Goal: Obtain resource: Download file/media

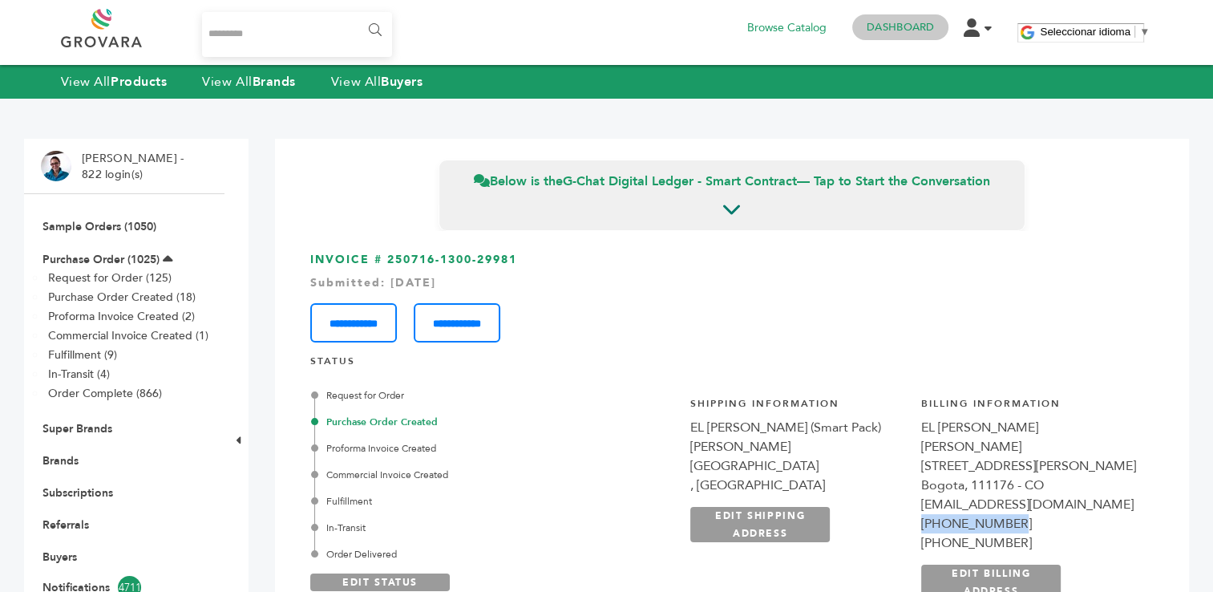
click at [896, 24] on link "Dashboard" at bounding box center [900, 27] width 67 height 14
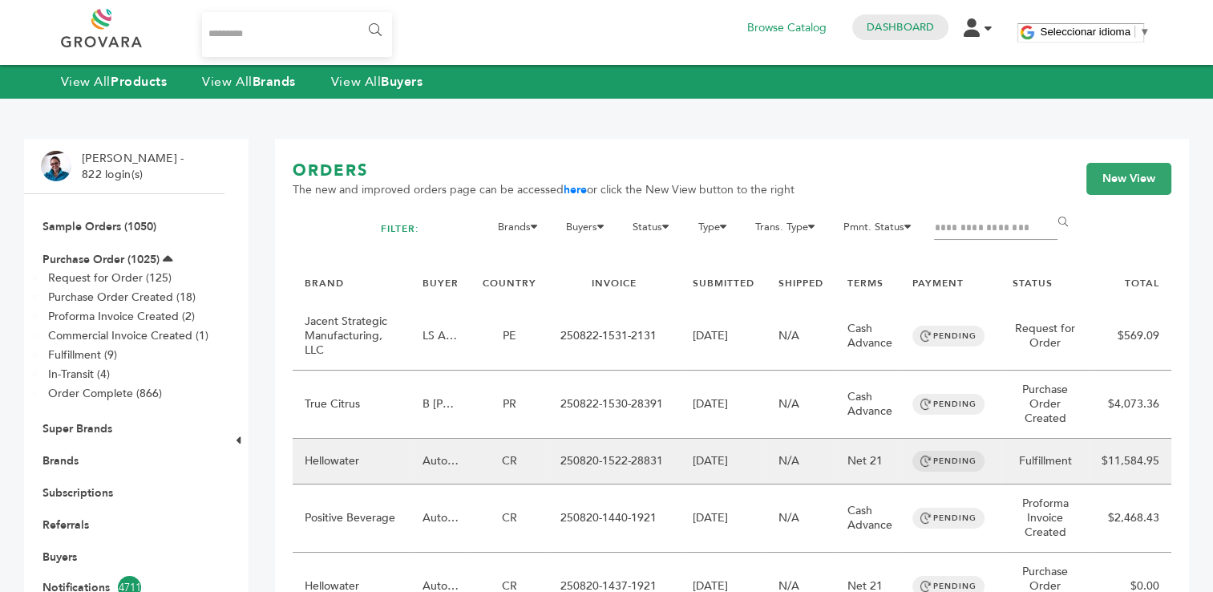
click at [581, 463] on td "250820-1522-28831" at bounding box center [614, 462] width 132 height 46
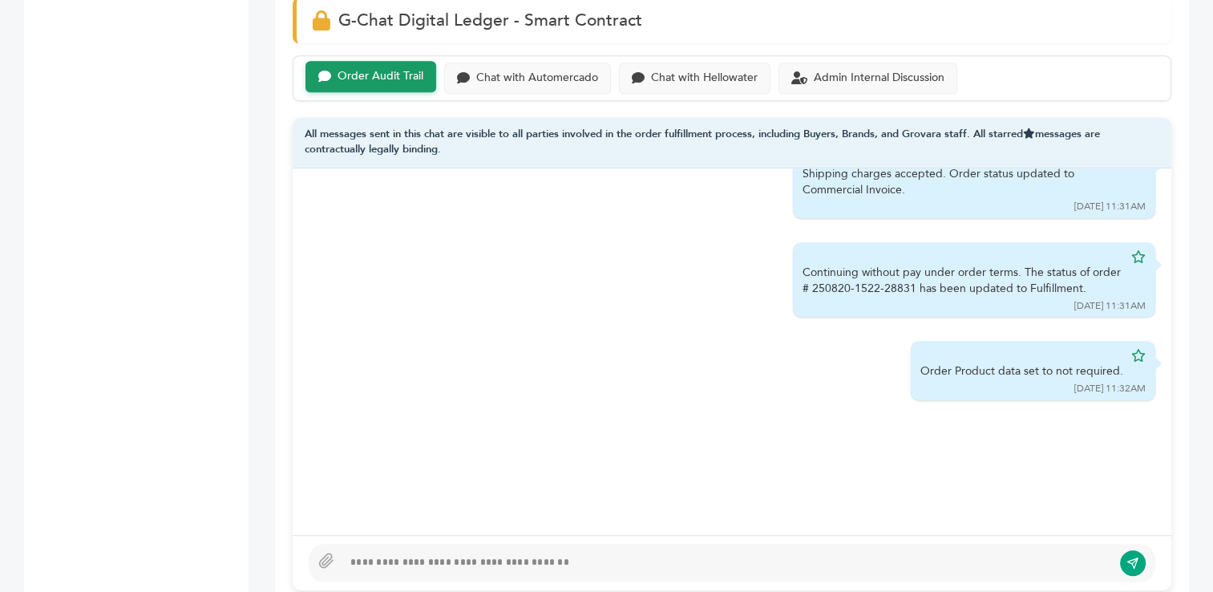
scroll to position [1119, 0]
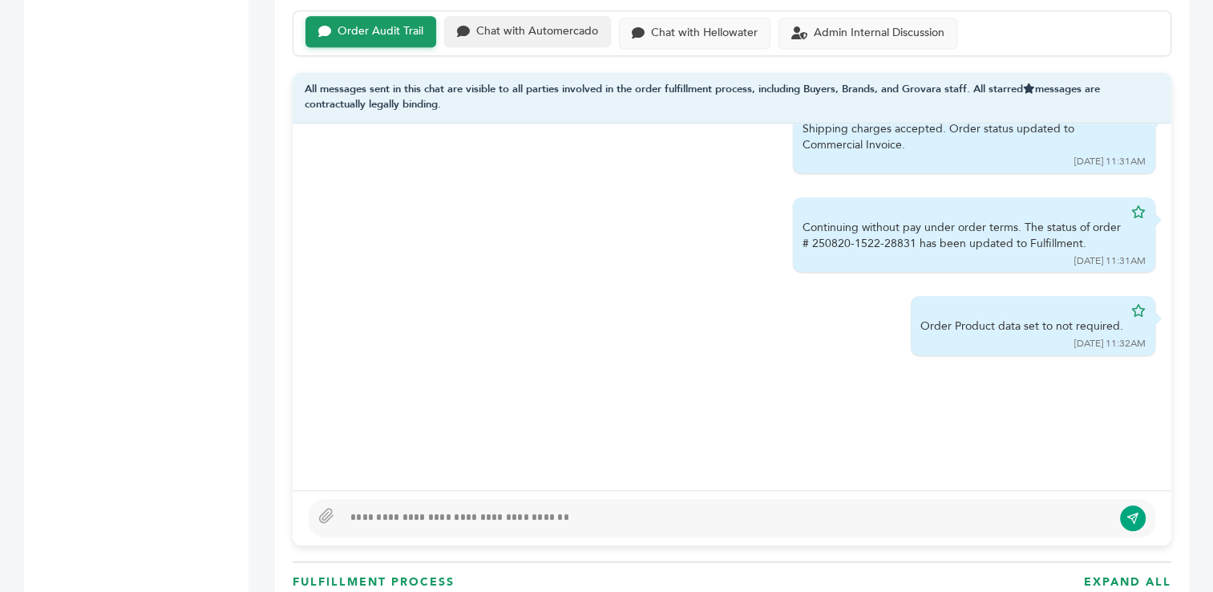
click at [525, 30] on div "Chat with Automercado" at bounding box center [537, 32] width 122 height 14
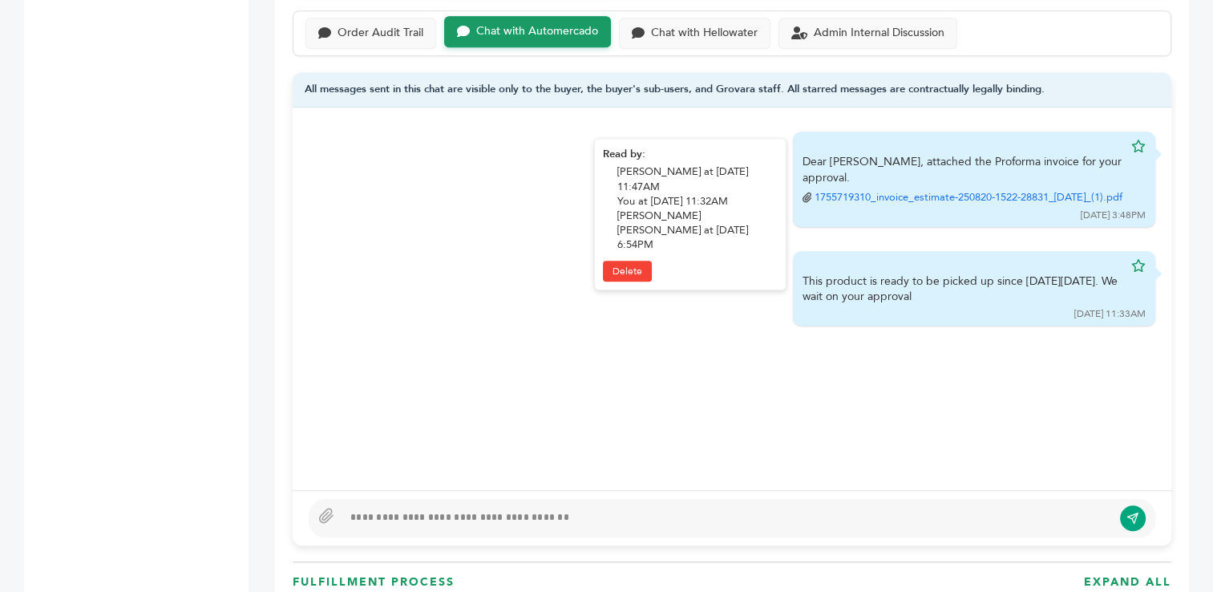
click at [904, 190] on link "1755719310_invoice_estimate-250820-1522-28831_20-Aug-2025_(1).pdf" at bounding box center [969, 197] width 308 height 14
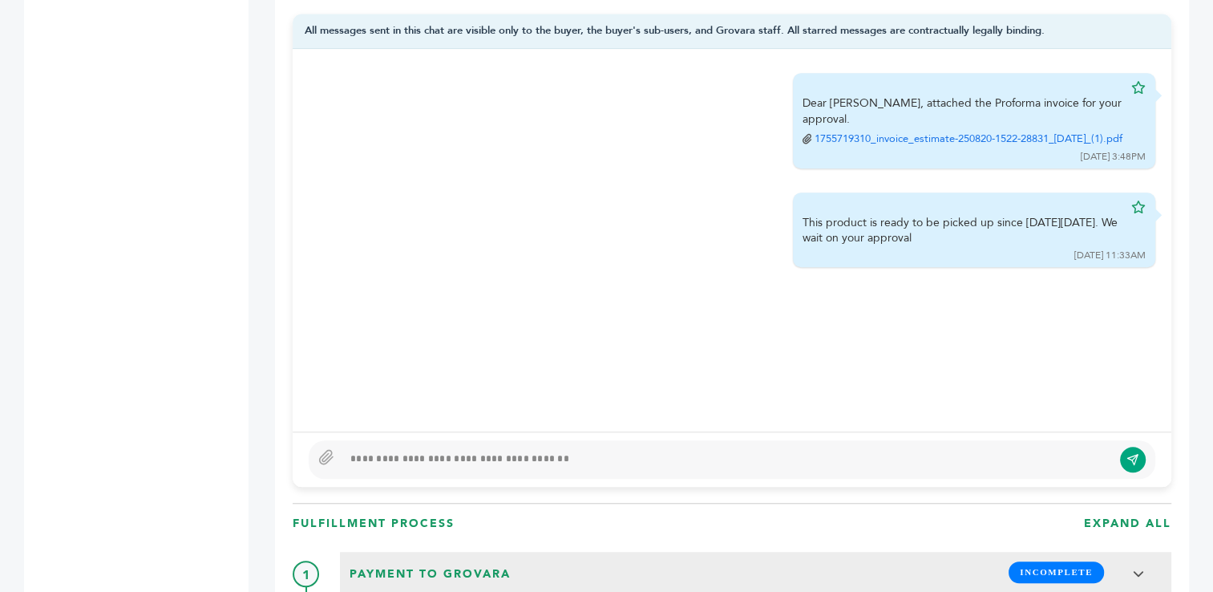
scroll to position [1117, 0]
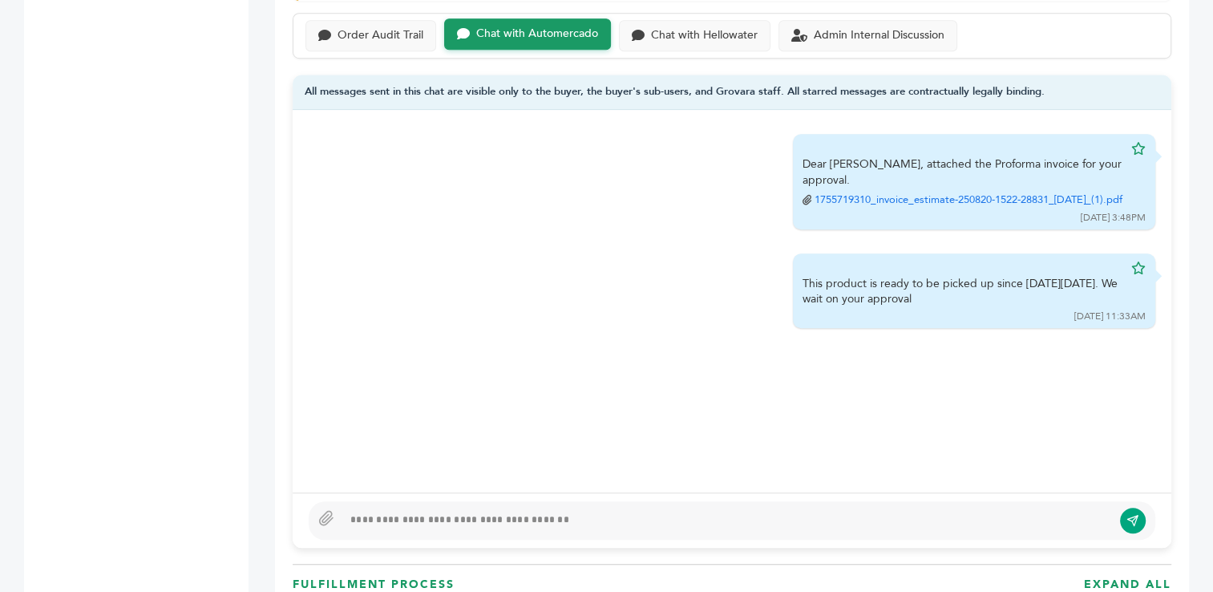
click at [597, 516] on div at bounding box center [727, 520] width 770 height 19
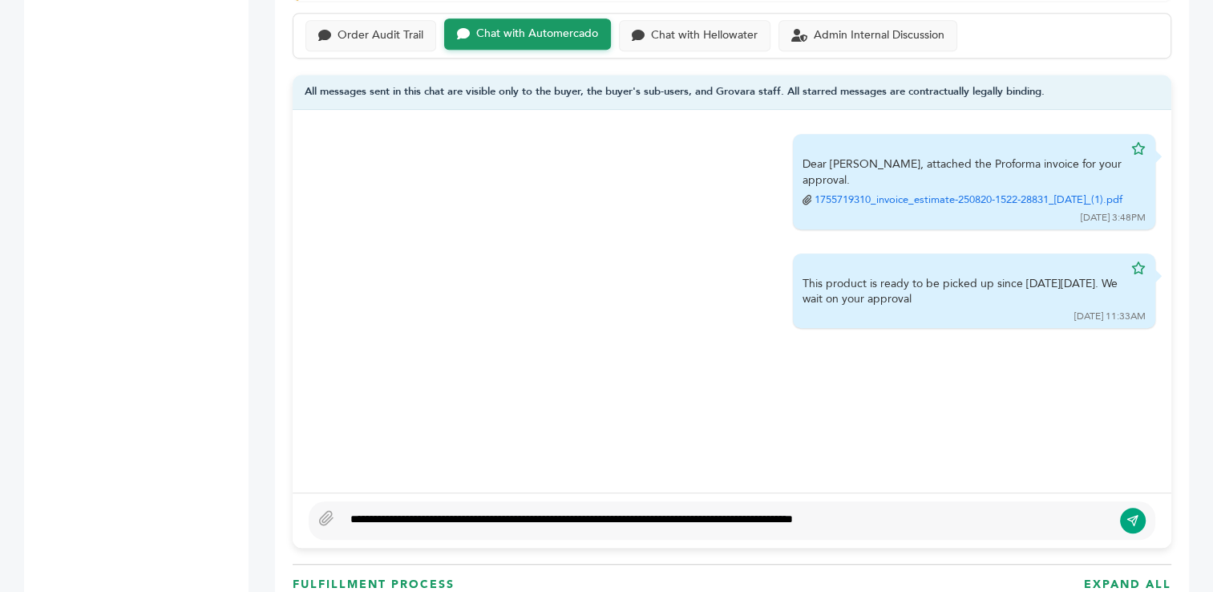
type textarea "**********"
click at [1135, 519] on icon "submit" at bounding box center [1132, 521] width 10 height 10
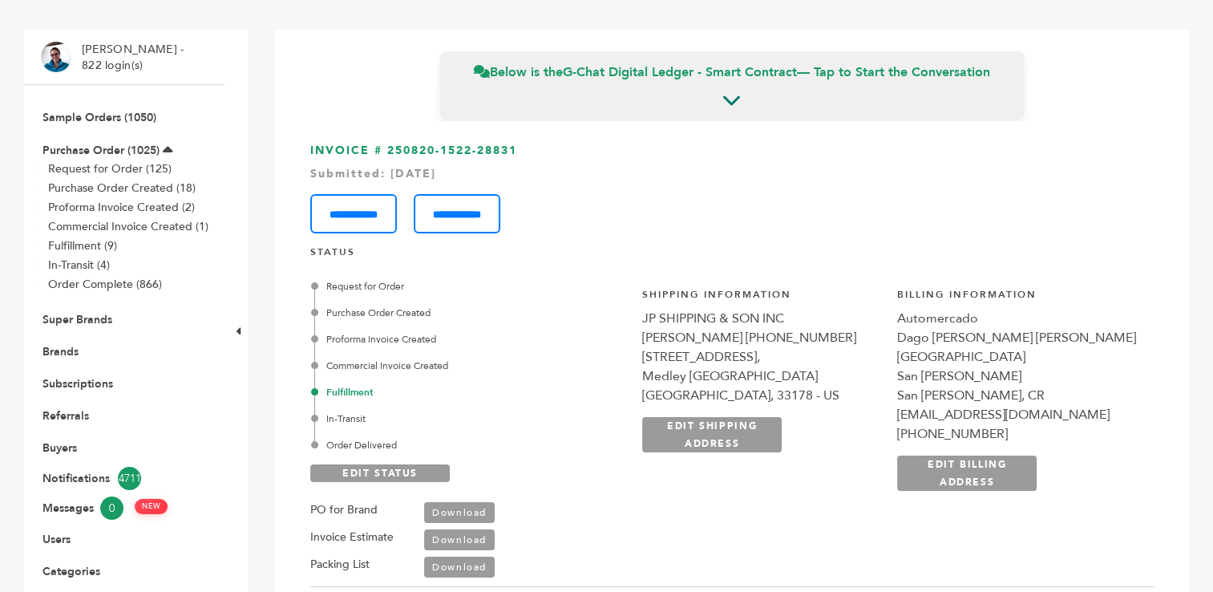
scroll to position [0, 0]
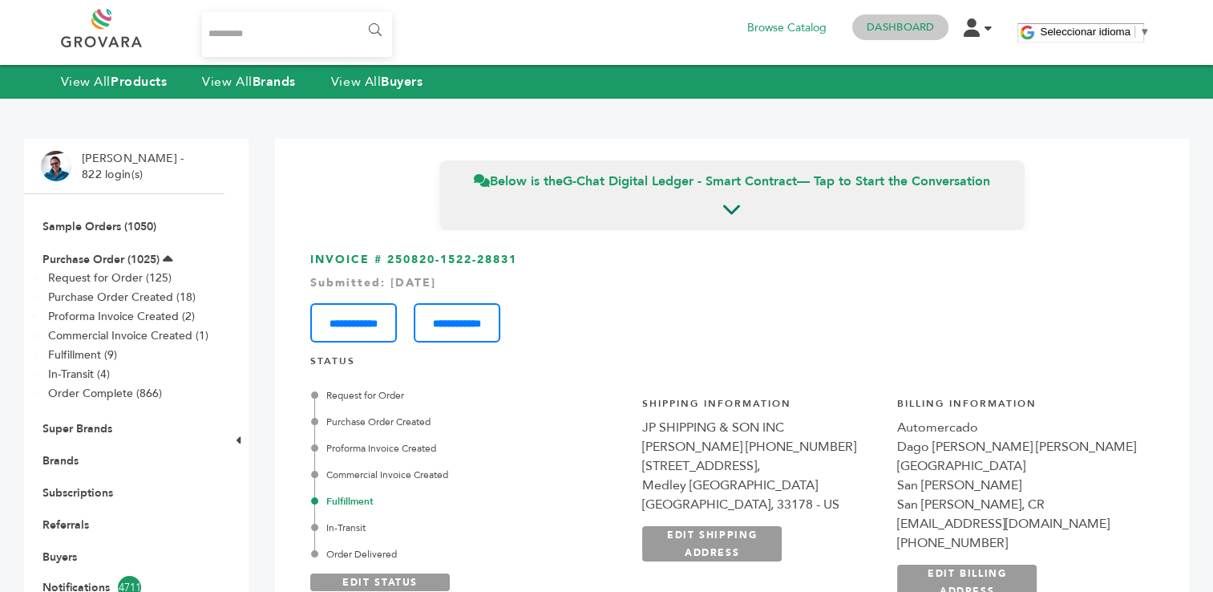
click at [908, 34] on link "Dashboard" at bounding box center [900, 27] width 67 height 14
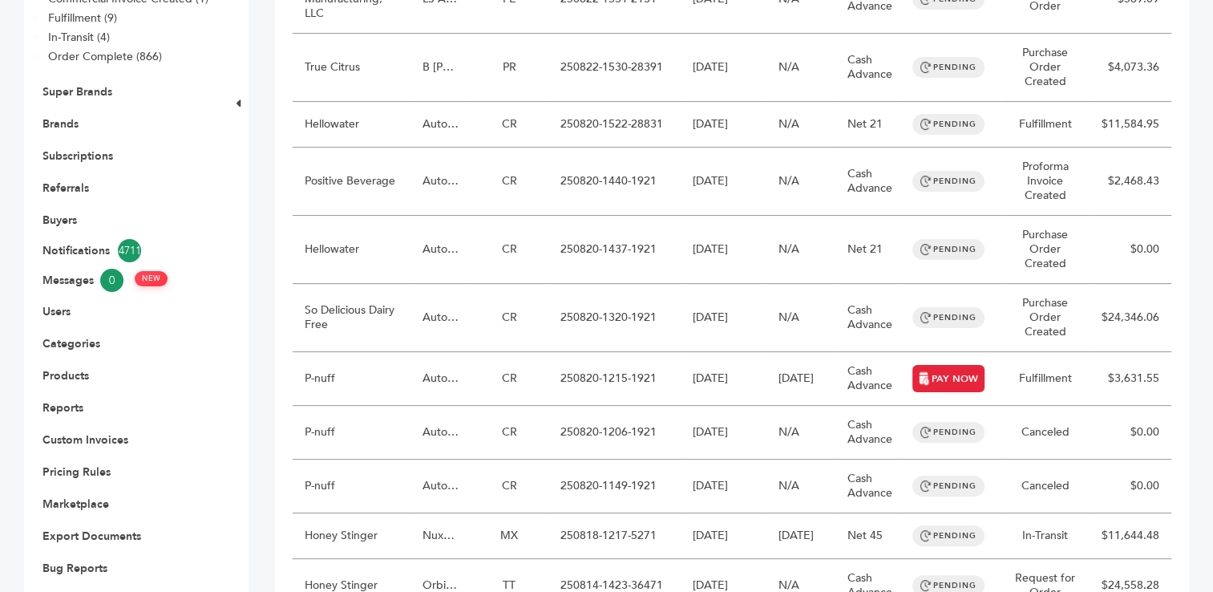
scroll to position [349, 0]
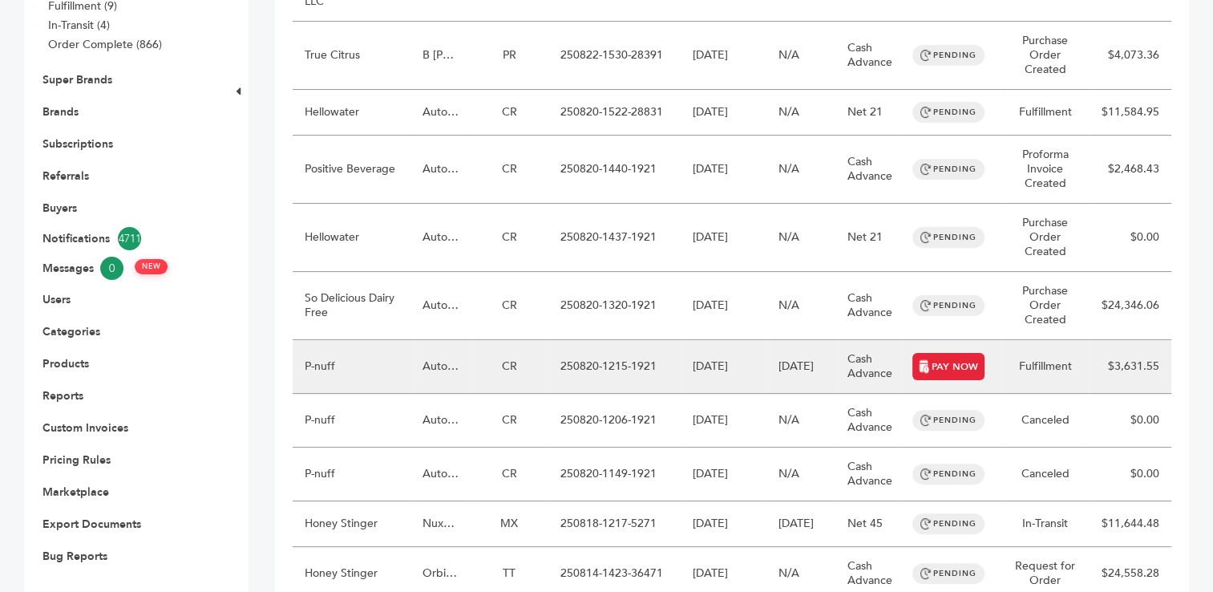
click at [617, 361] on td "250820-1215-1921" at bounding box center [614, 367] width 132 height 54
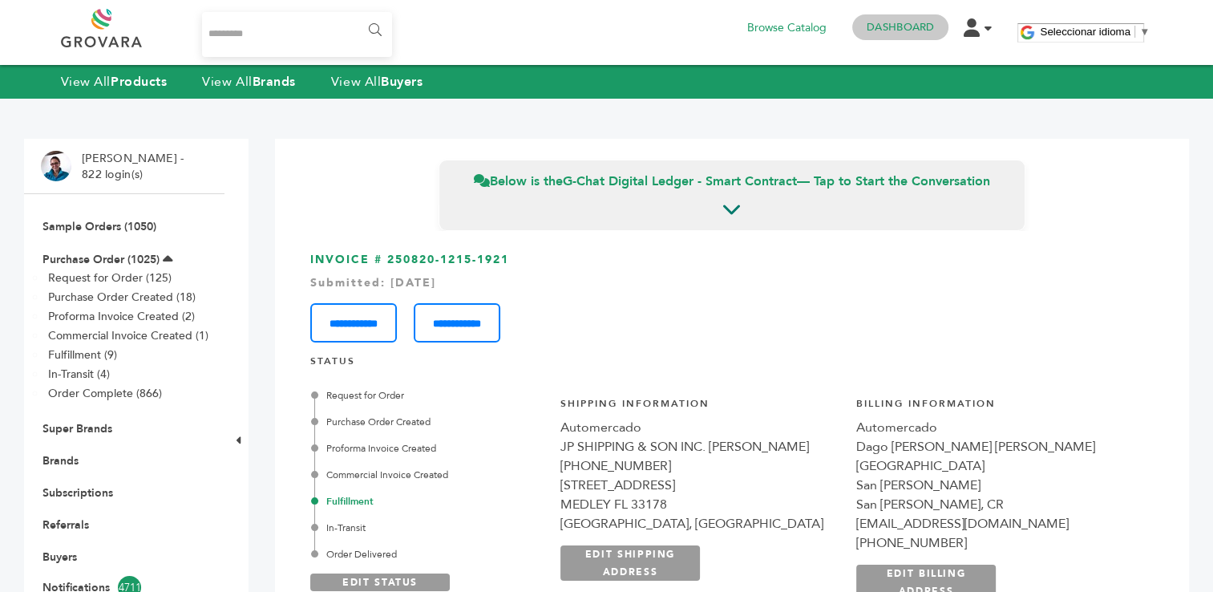
click at [898, 27] on link "Dashboard" at bounding box center [900, 27] width 67 height 14
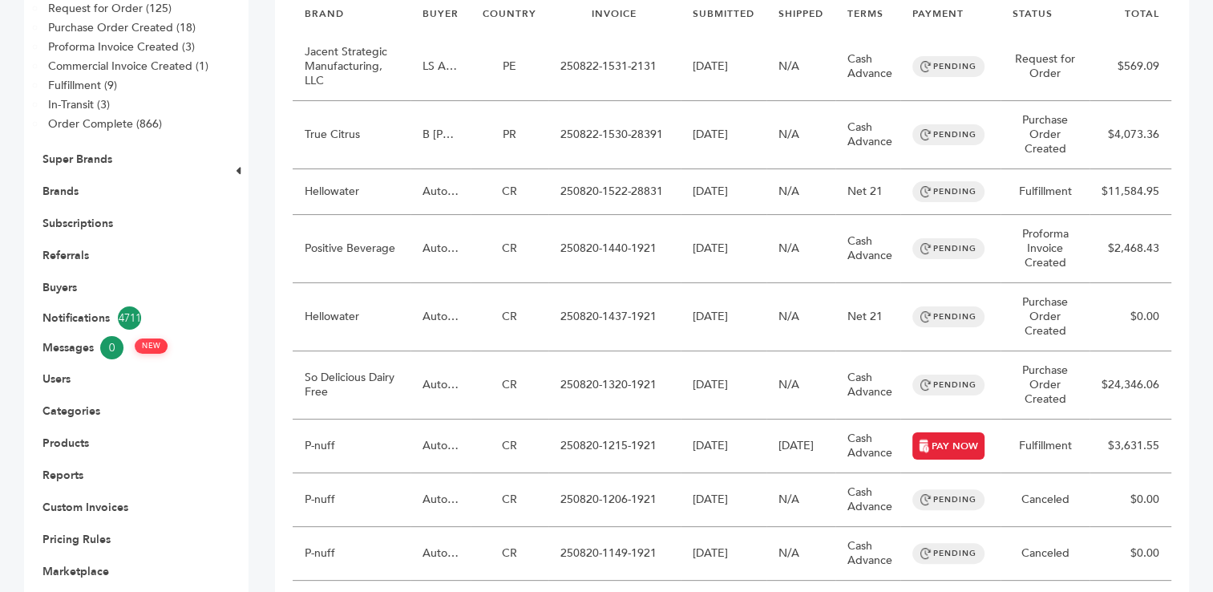
scroll to position [279, 0]
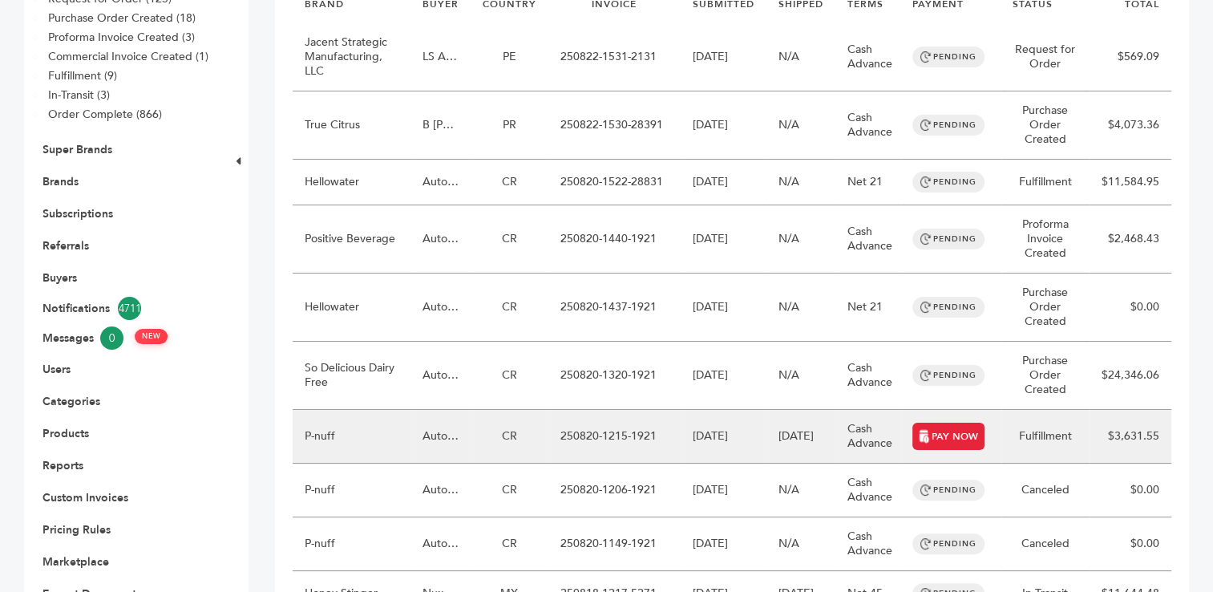
click at [596, 437] on td "250820-1215-1921" at bounding box center [614, 437] width 132 height 54
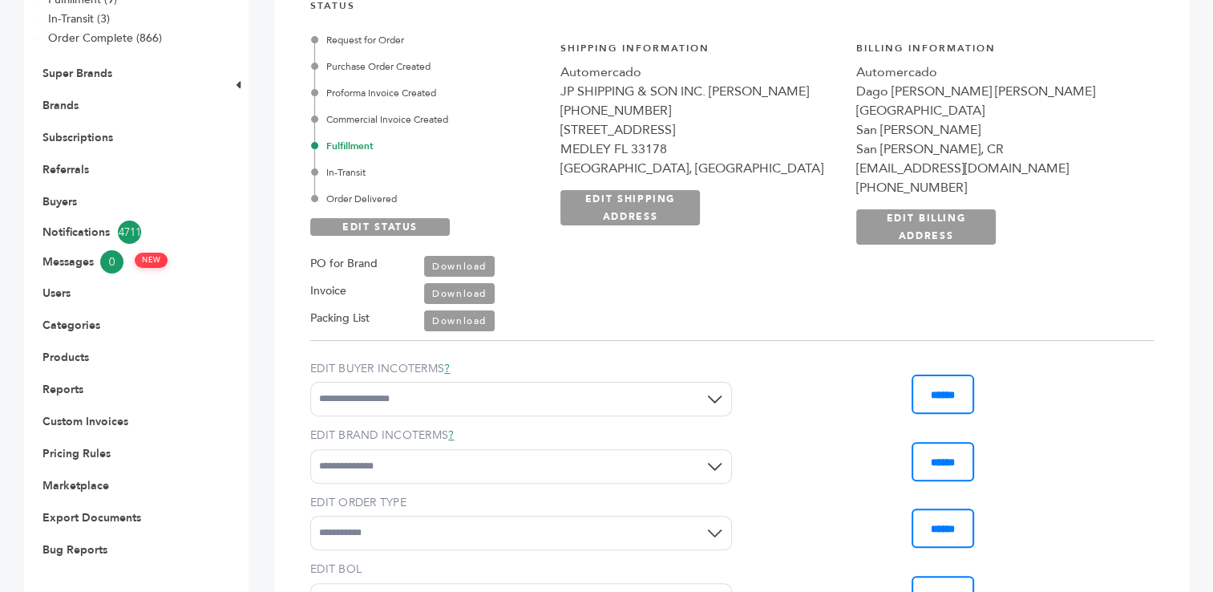
scroll to position [190, 0]
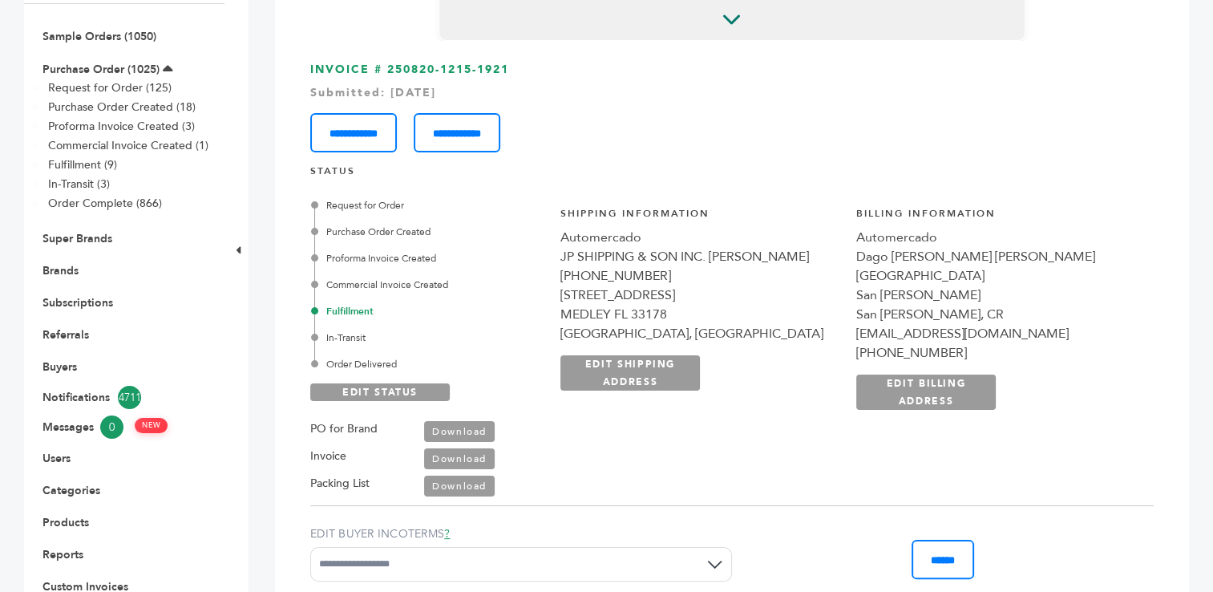
click at [459, 460] on link "Download" at bounding box center [459, 458] width 71 height 21
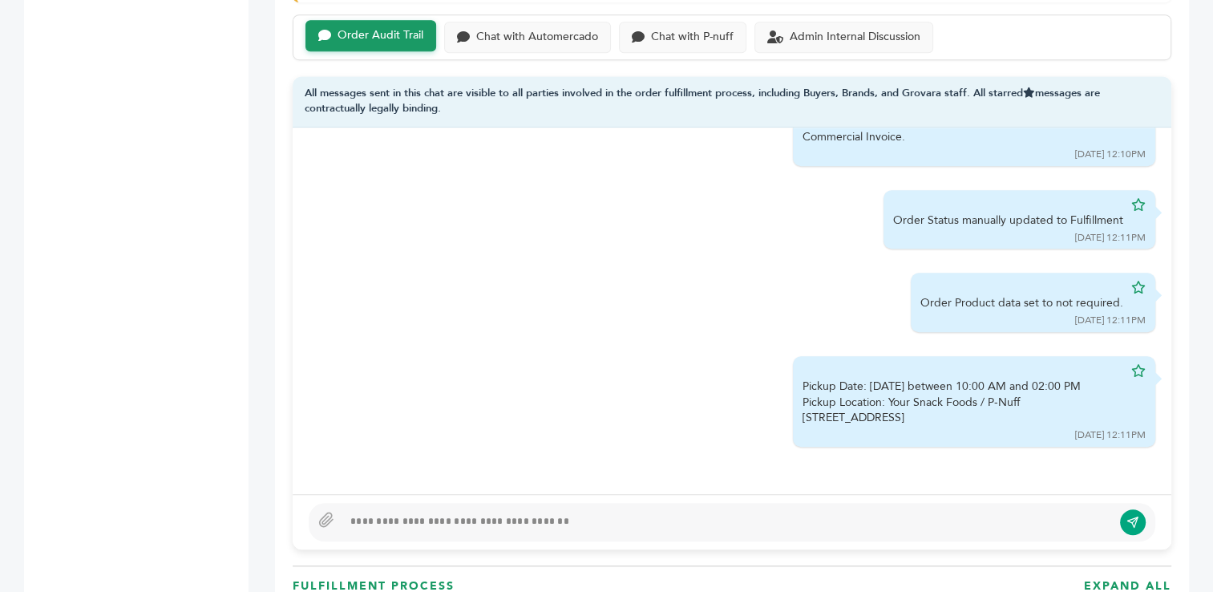
scroll to position [1092, 0]
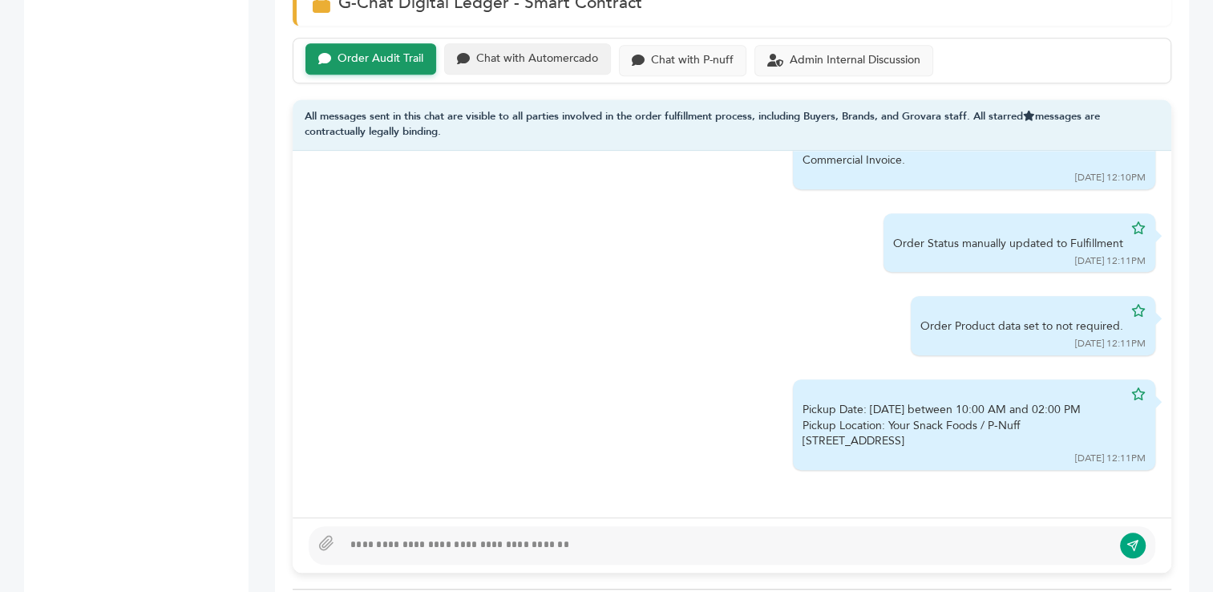
click at [512, 55] on div "Chat with Automercado" at bounding box center [537, 59] width 122 height 14
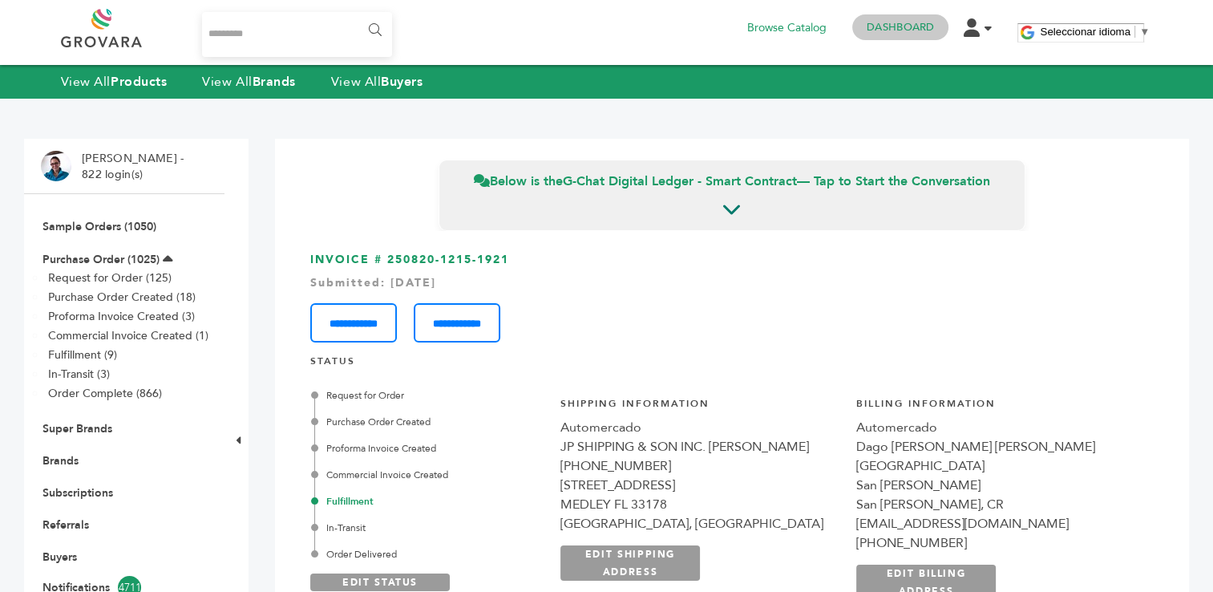
click at [894, 23] on link "Dashboard" at bounding box center [900, 27] width 67 height 14
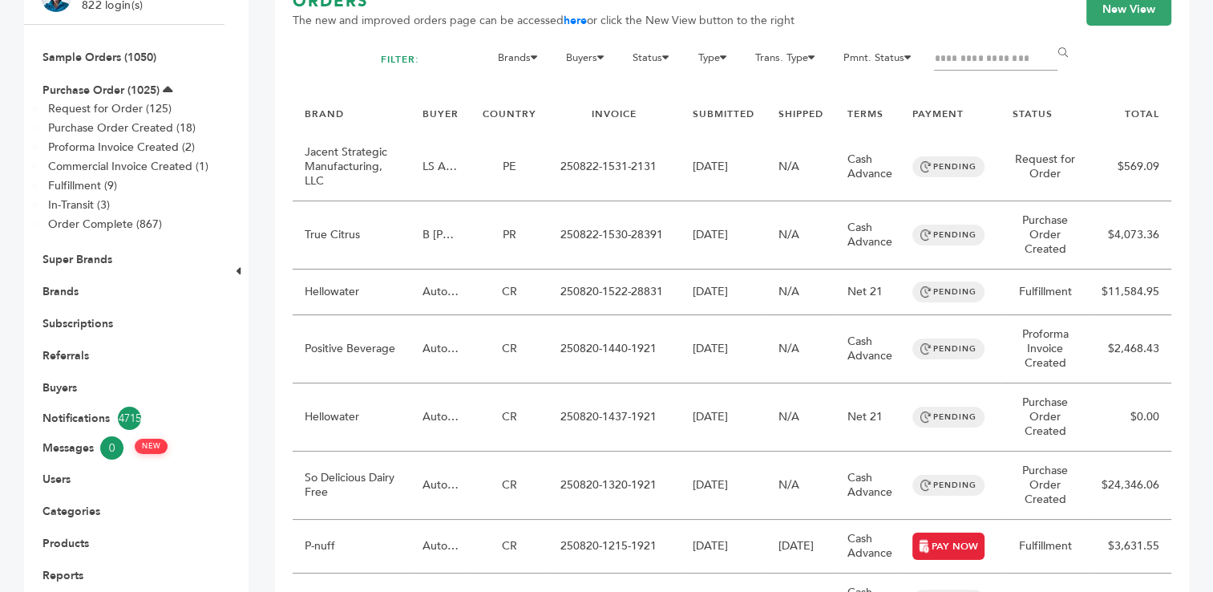
scroll to position [176, 0]
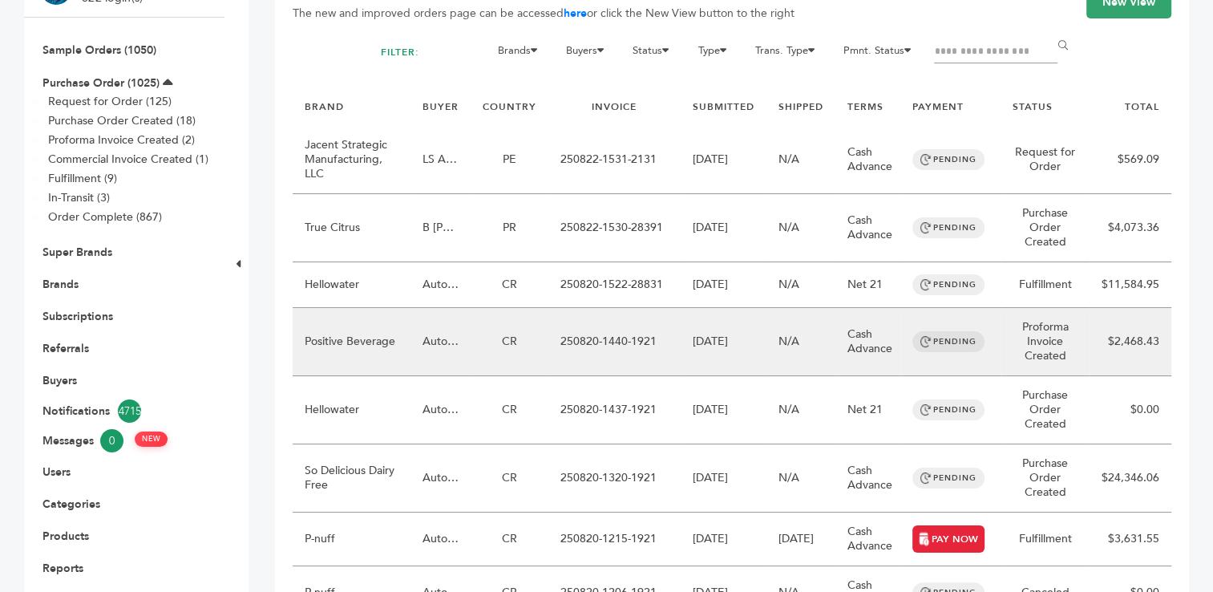
click at [604, 347] on td "250820-1440-1921" at bounding box center [614, 342] width 132 height 68
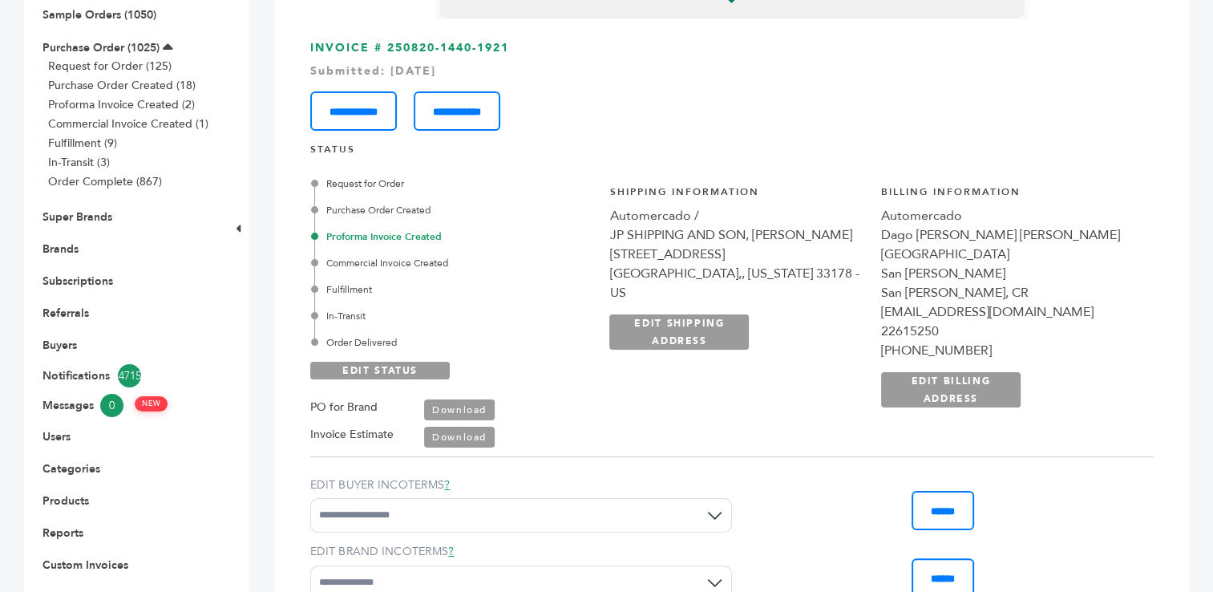
scroll to position [398, 0]
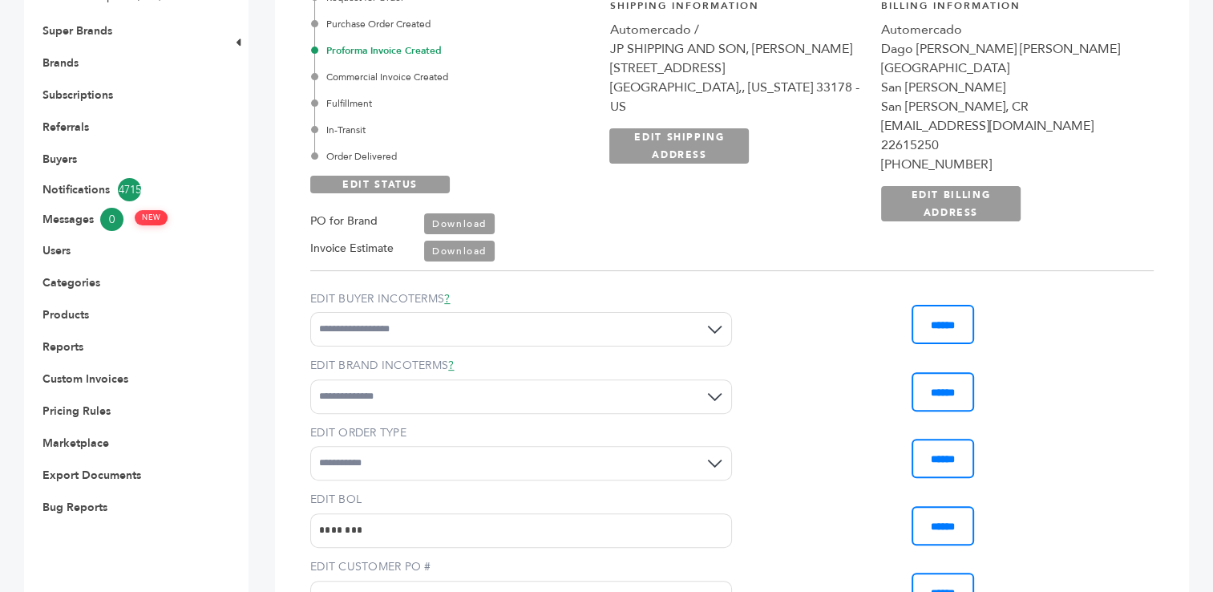
click at [448, 249] on link "Download" at bounding box center [459, 251] width 71 height 21
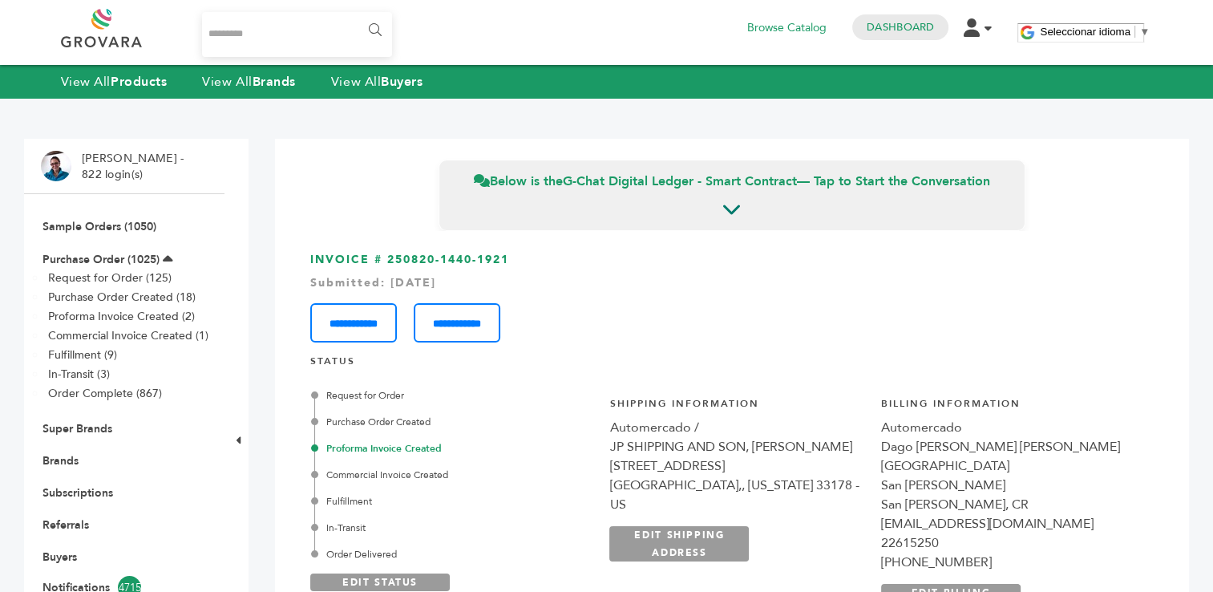
drag, startPoint x: 512, startPoint y: 255, endPoint x: 388, endPoint y: 258, distance: 123.5
click at [388, 258] on h3 "**********" at bounding box center [732, 297] width 844 height 91
copy h3 "250820-1440-1921"
click at [884, 25] on link "Dashboard" at bounding box center [900, 27] width 67 height 14
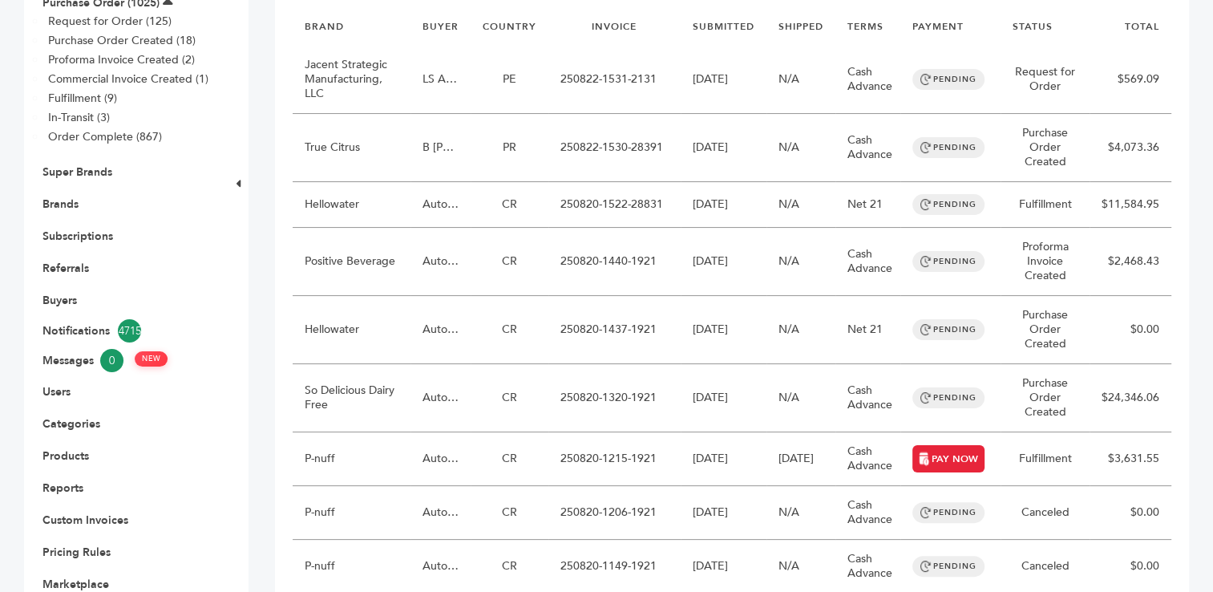
scroll to position [259, 0]
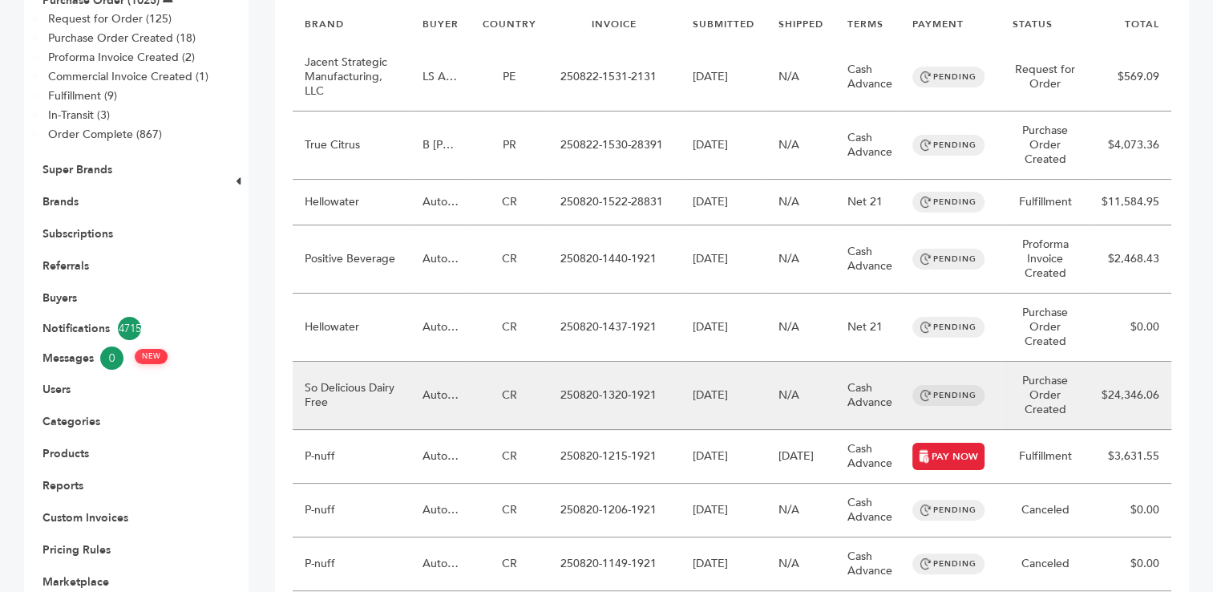
click at [571, 402] on td "250820-1320-1921" at bounding box center [614, 396] width 132 height 68
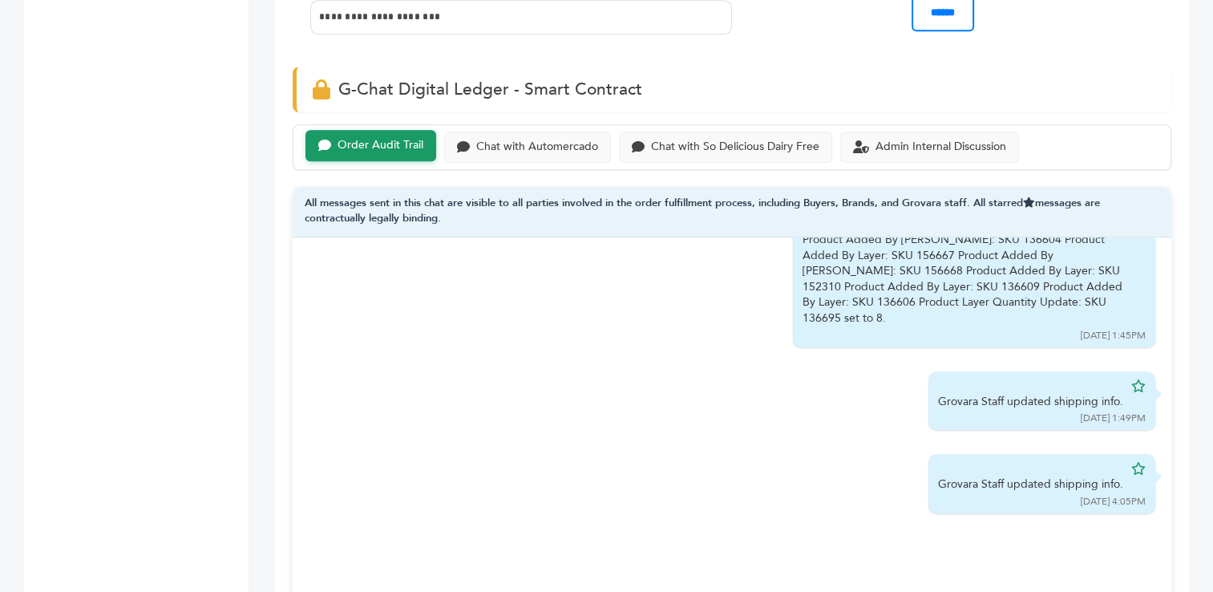
scroll to position [1055, 0]
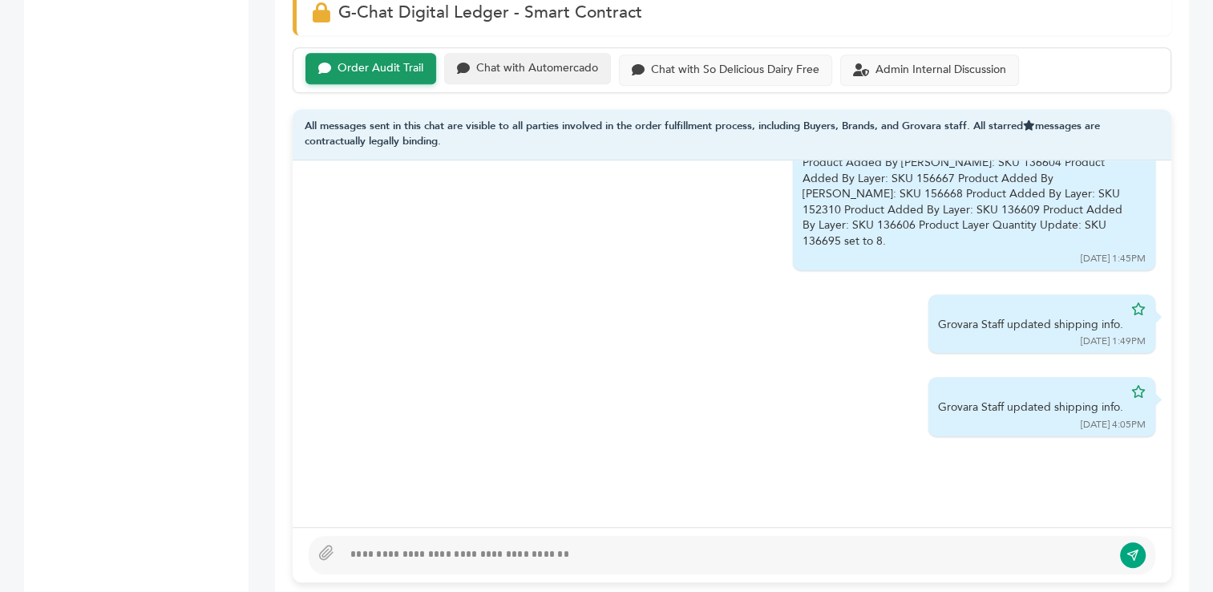
click at [508, 66] on div "Chat with Automercado" at bounding box center [537, 69] width 122 height 14
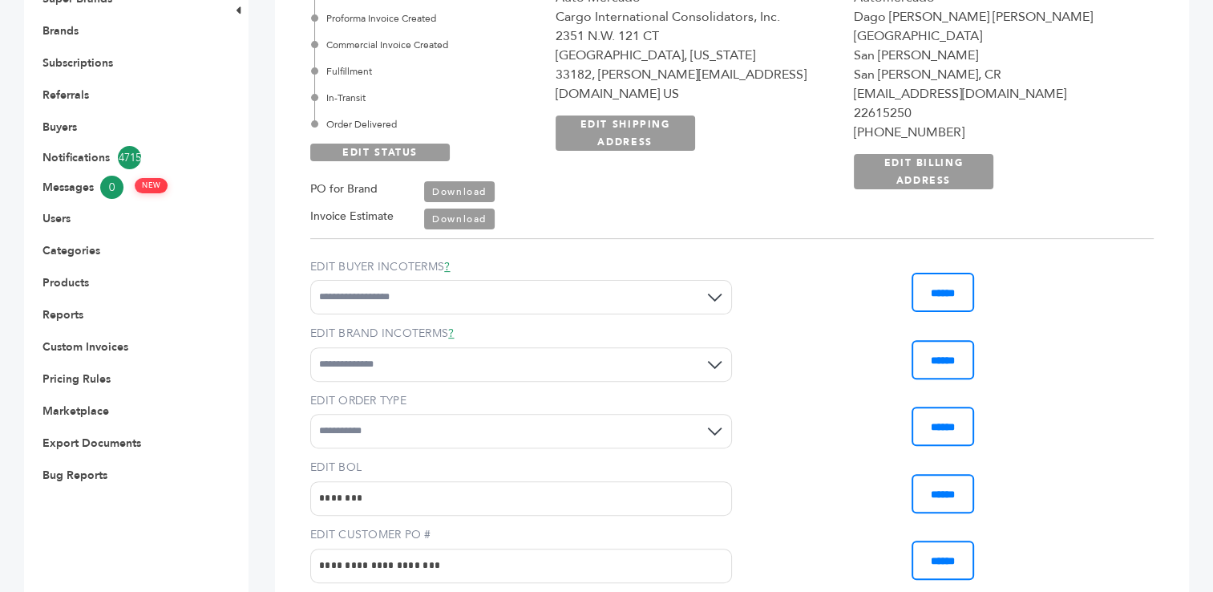
scroll to position [330, 0]
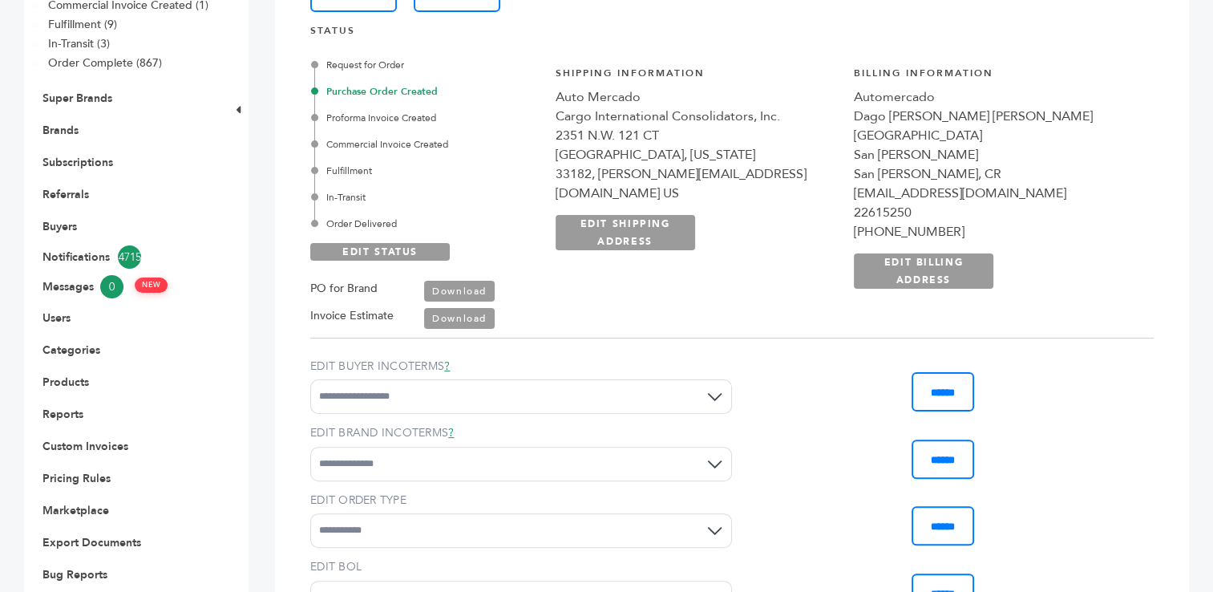
click at [465, 321] on link "Download" at bounding box center [459, 318] width 71 height 21
